Goal: Task Accomplishment & Management: Use online tool/utility

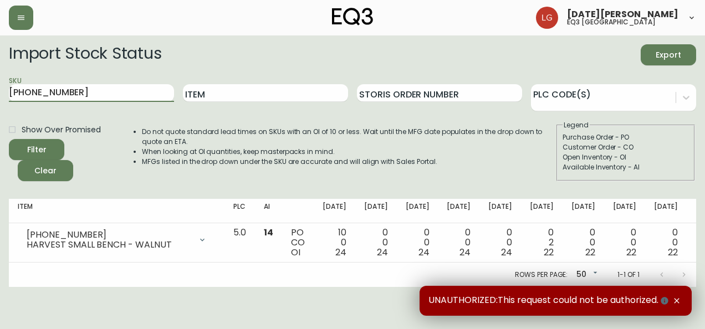
drag, startPoint x: 140, startPoint y: 93, endPoint x: -2, endPoint y: 102, distance: 142.1
click at [0, 102] on html "[DATE][PERSON_NAME] eq3 [GEOGRAPHIC_DATA] Import Stock Status Export SKU [PHONE…" at bounding box center [352, 143] width 705 height 287
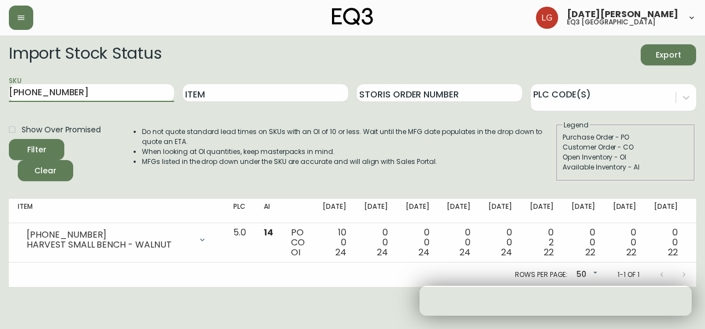
paste input "3020-422-45-A"
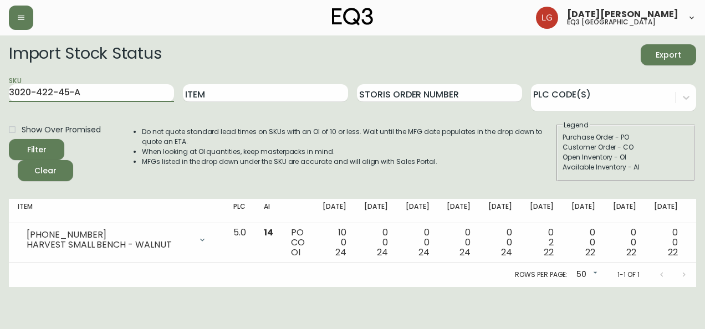
click at [9, 139] on button "Filter" at bounding box center [36, 149] width 55 height 21
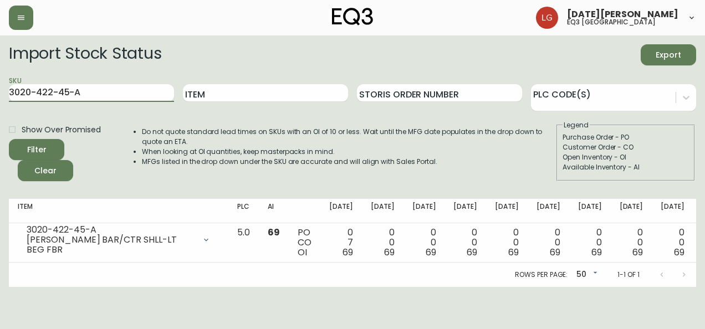
drag, startPoint x: 110, startPoint y: 86, endPoint x: -2, endPoint y: 109, distance: 114.1
click at [0, 109] on html "[DATE][PERSON_NAME] eq3 [GEOGRAPHIC_DATA] Import Stock Status Export SKU 3020-4…" at bounding box center [352, 143] width 705 height 287
paste input "3-4-B"
type input "3020-423-4-B"
click at [9, 139] on button "Filter" at bounding box center [36, 149] width 55 height 21
